Goal: Information Seeking & Learning: Understand process/instructions

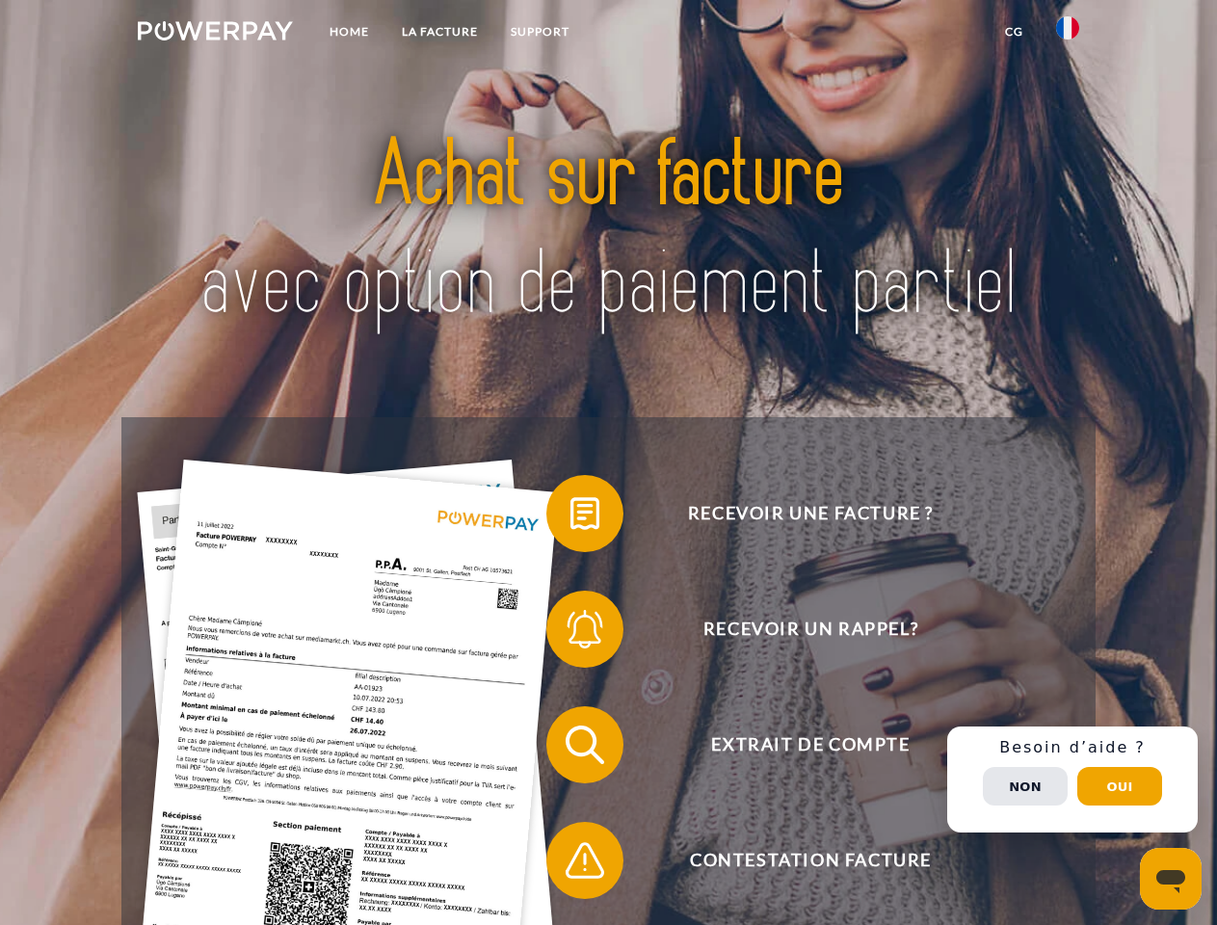
click at [215, 34] on img at bounding box center [215, 30] width 155 height 19
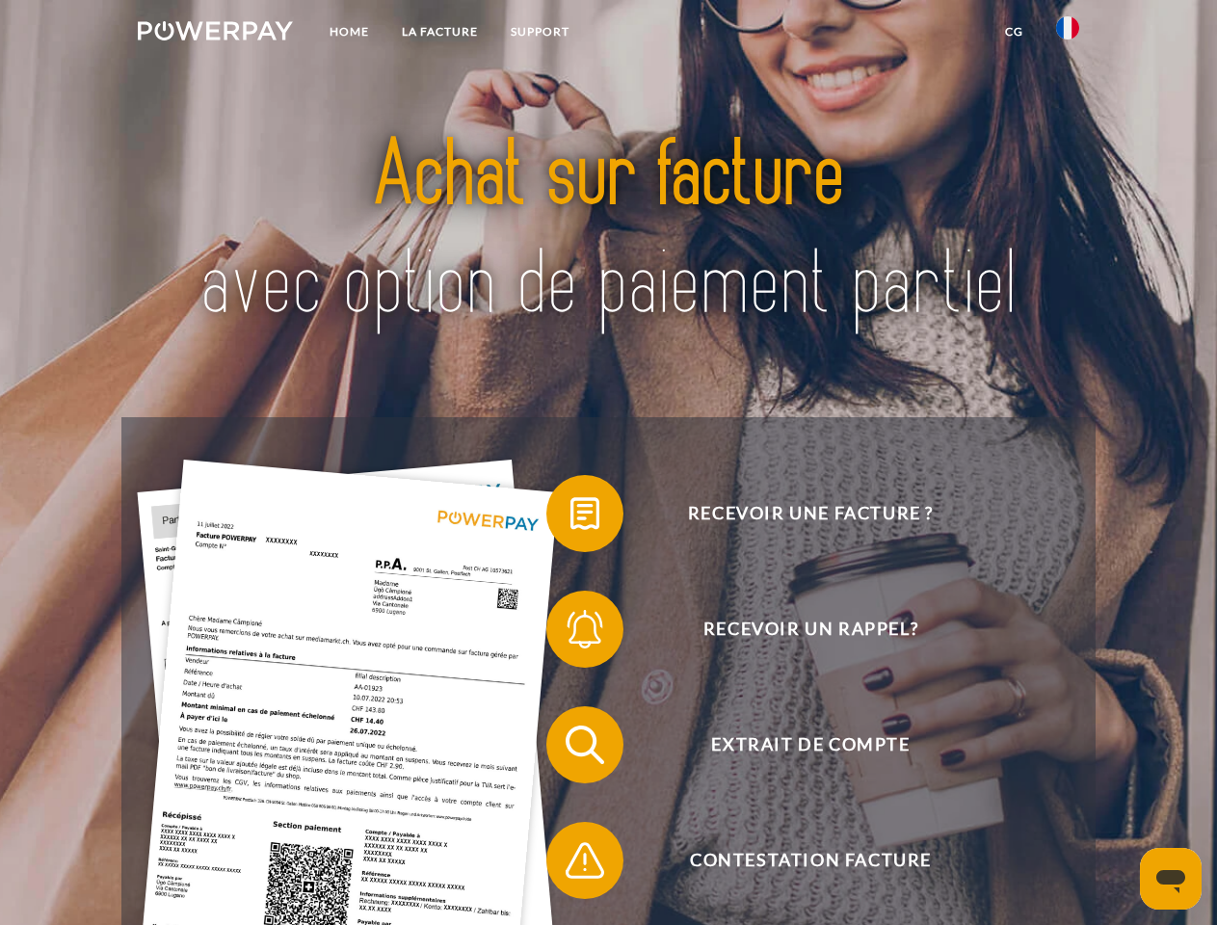
click at [1068, 34] on img at bounding box center [1067, 27] width 23 height 23
click at [1014, 32] on link "CG" at bounding box center [1014, 31] width 51 height 35
click at [570, 517] on span at bounding box center [556, 513] width 96 height 96
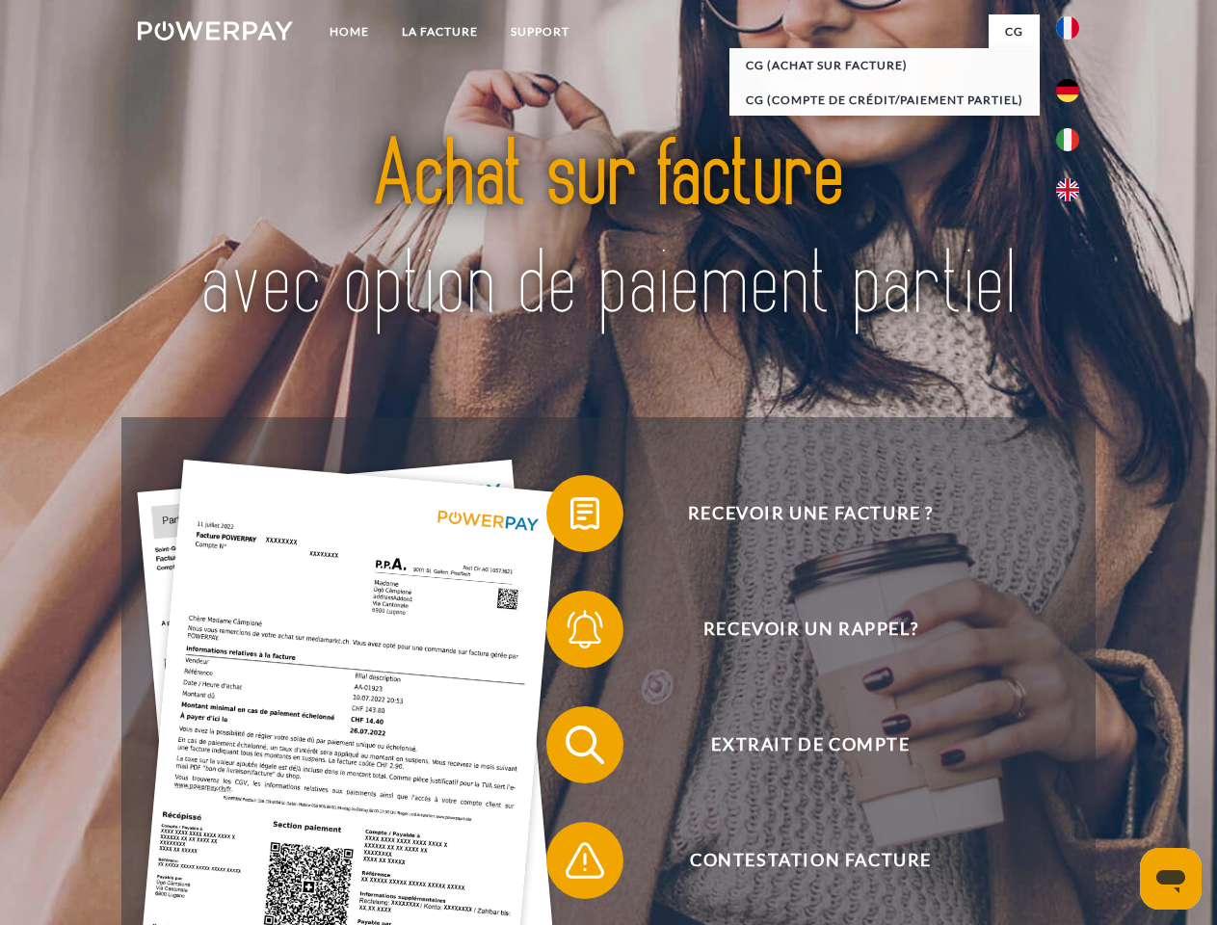
click at [570, 633] on span at bounding box center [556, 629] width 96 height 96
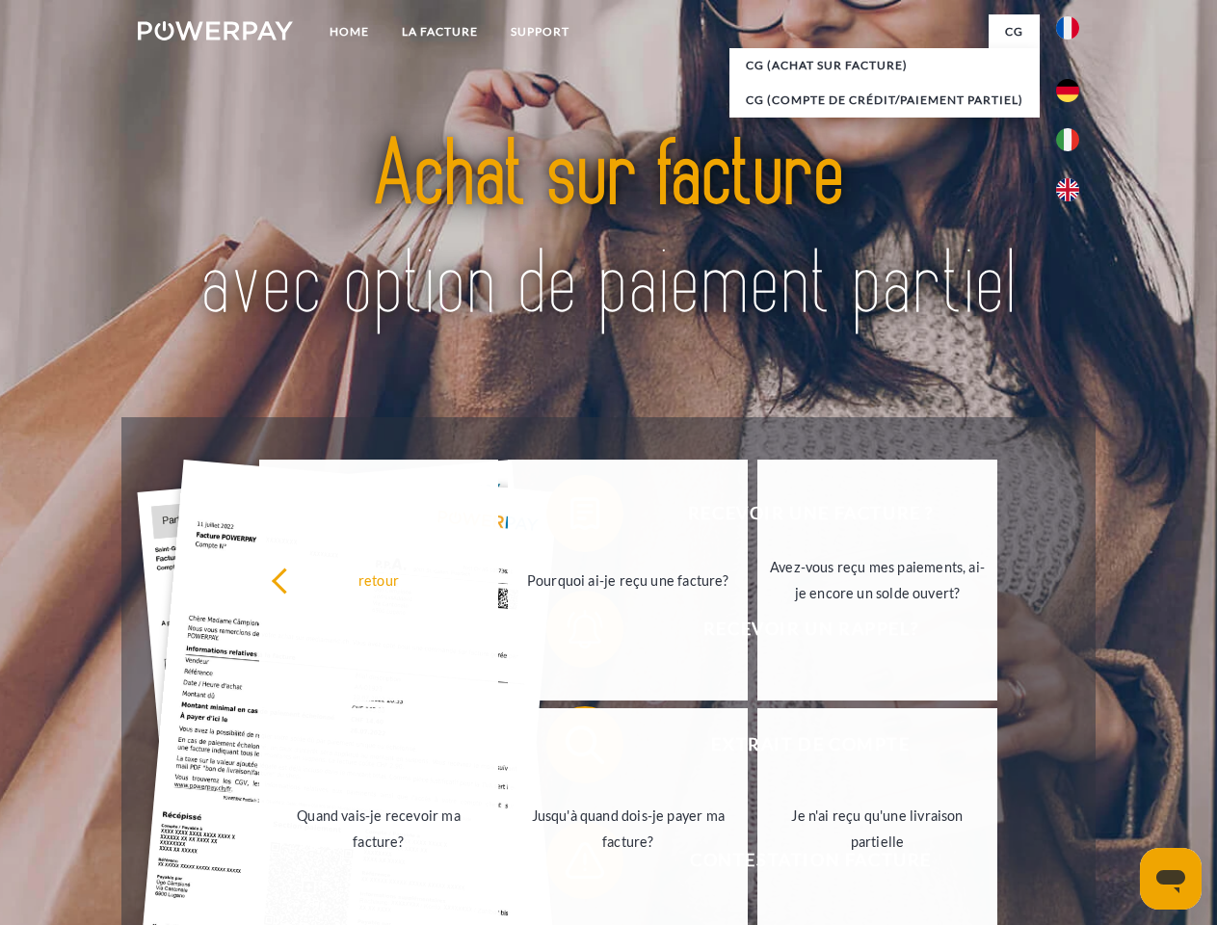
click at [570, 749] on link "Jusqu'à quand dois-je payer ma facture?" at bounding box center [628, 828] width 240 height 241
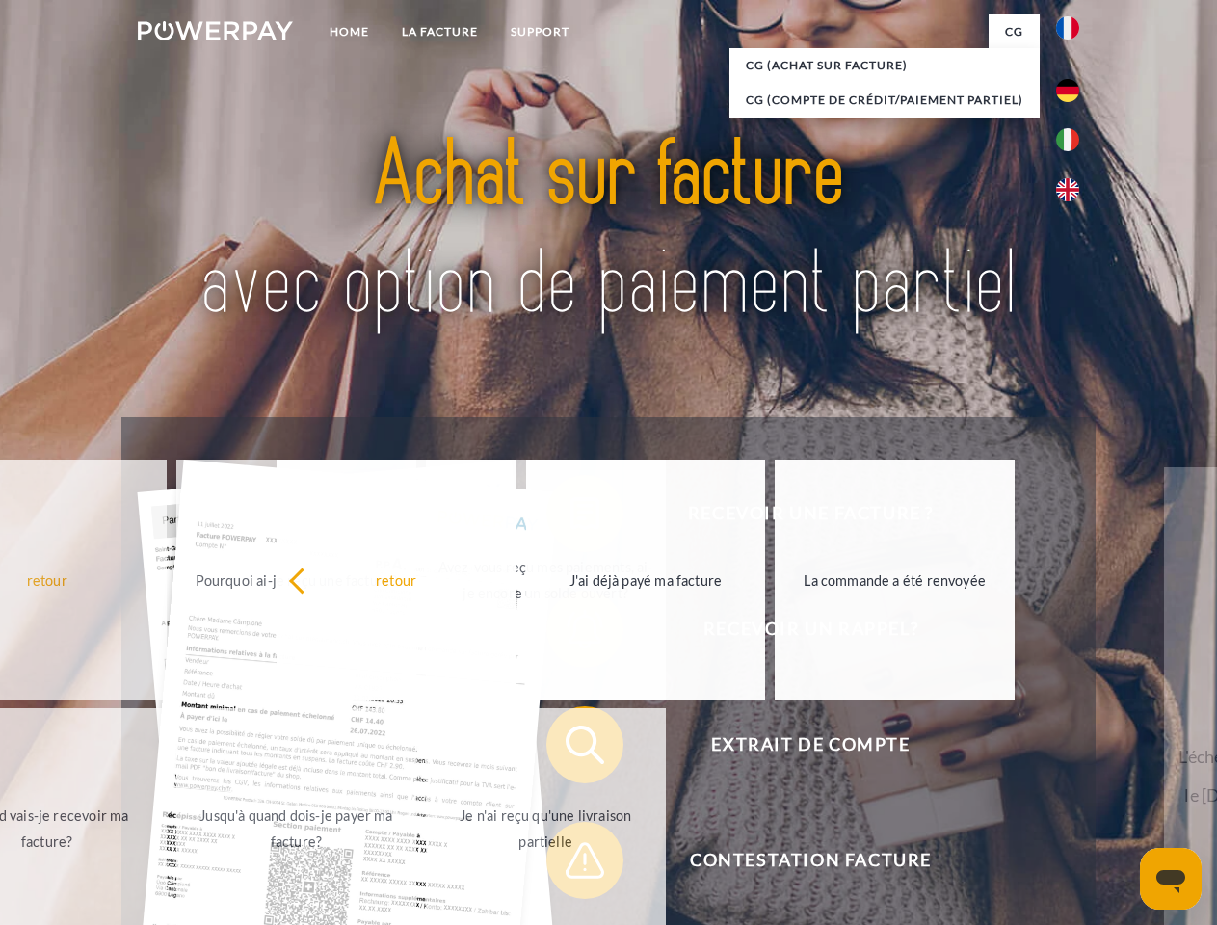
click at [570, 864] on span at bounding box center [556, 860] width 96 height 96
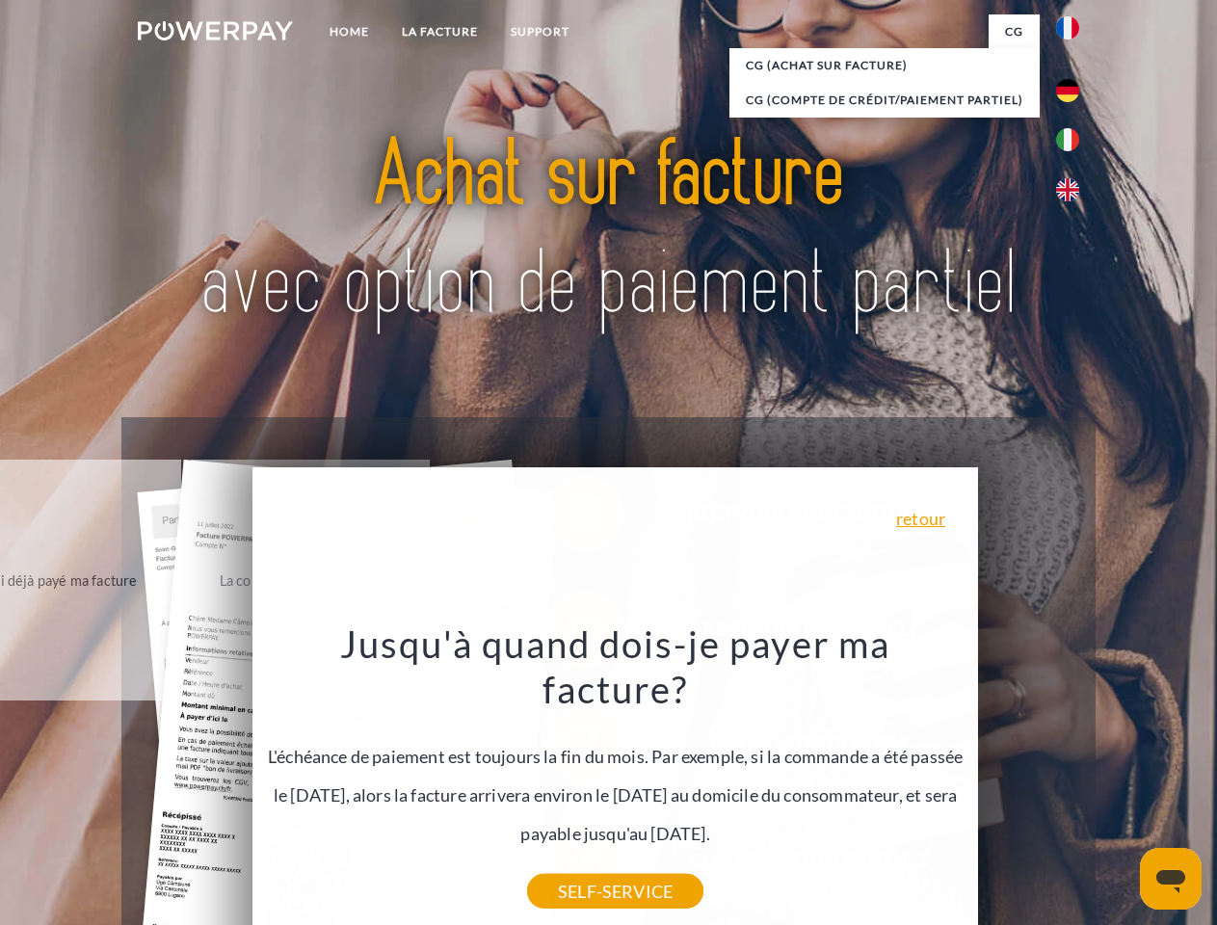
click at [1073, 780] on div "Recevoir une facture ? Recevoir un rappel? Extrait de compte retour" at bounding box center [607, 802] width 973 height 771
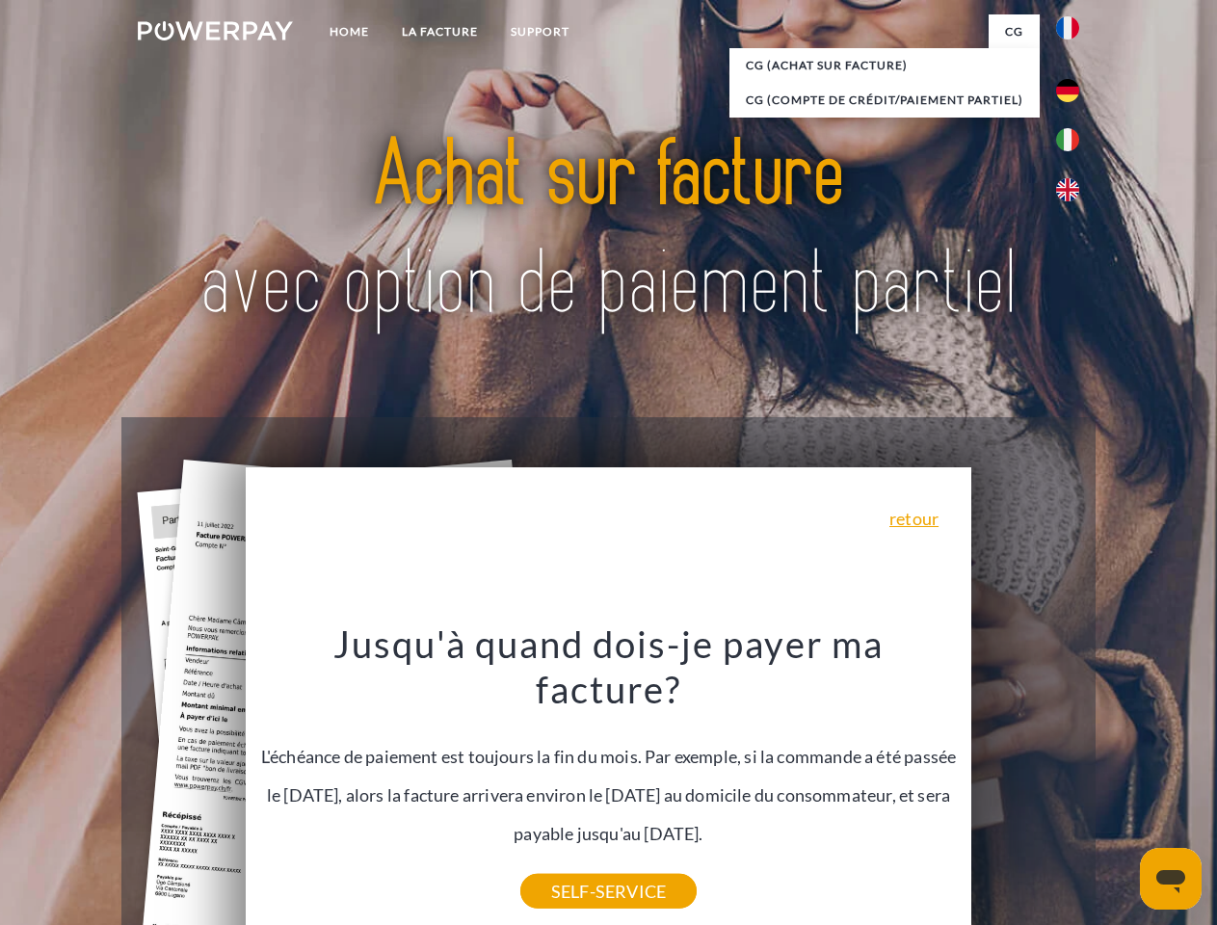
click at [1025, 783] on span "Extrait de compte" at bounding box center [810, 744] width 472 height 77
click at [1120, 786] on header "Home LA FACTURE Support" at bounding box center [608, 665] width 1217 height 1331
